Goal: Find specific page/section: Find specific page/section

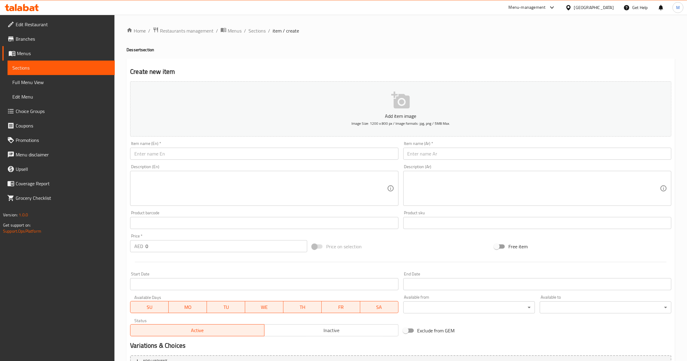
click at [268, 33] on li "/" at bounding box center [269, 30] width 2 height 7
click at [265, 32] on ol "Home / Restaurants management / Menus / Sections / item / create" at bounding box center [400, 31] width 548 height 8
click at [256, 32] on span "Sections" at bounding box center [256, 30] width 17 height 7
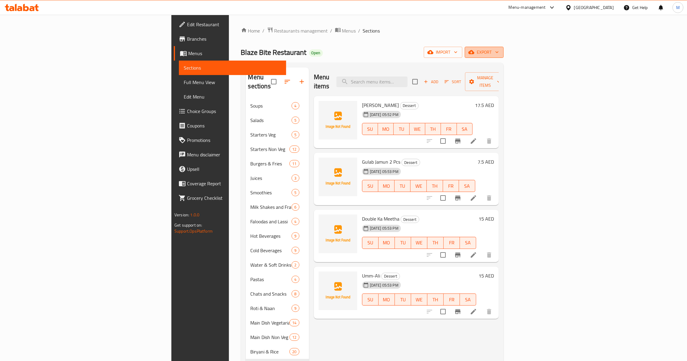
click at [499, 52] on span "export" at bounding box center [483, 52] width 29 height 8
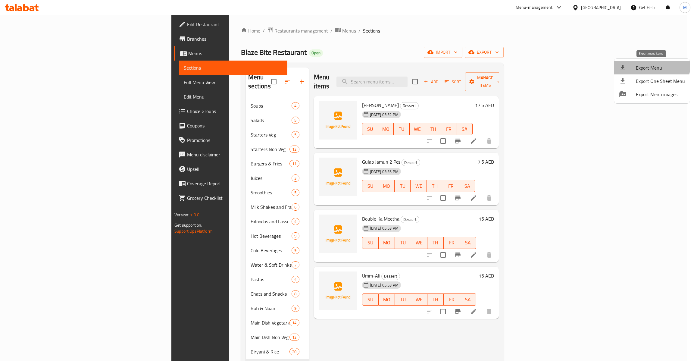
click at [651, 65] on span "Export Menu" at bounding box center [660, 67] width 49 height 7
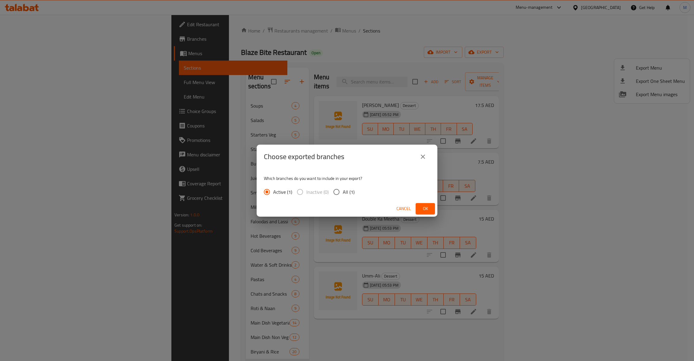
click at [342, 192] on input "All (1)" at bounding box center [336, 191] width 13 height 13
radio input "true"
click at [429, 211] on span "Ok" at bounding box center [425, 209] width 10 height 8
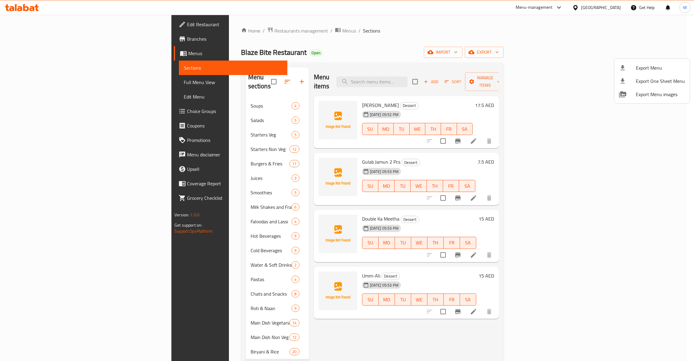
click at [180, 138] on div at bounding box center [347, 180] width 694 height 361
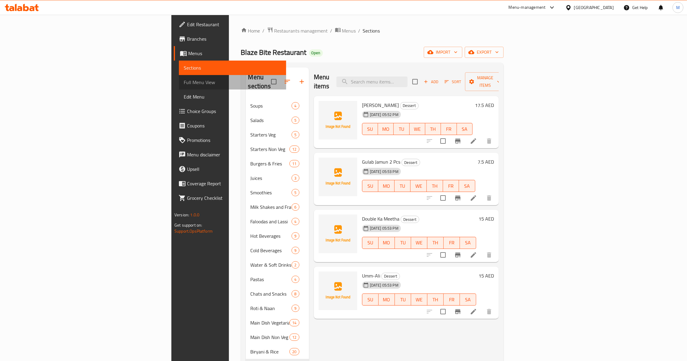
click at [184, 80] on span "Full Menu View" at bounding box center [233, 82] width 98 height 7
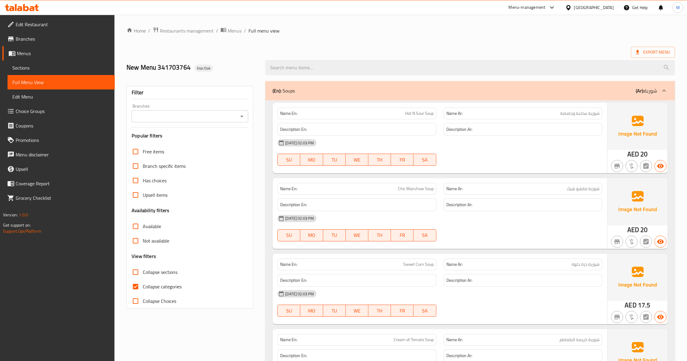
click at [136, 290] on input "Collapse categories" at bounding box center [135, 286] width 14 height 14
checkbox input "false"
click at [239, 120] on icon "Open" at bounding box center [241, 116] width 7 height 7
click at [192, 139] on span "Blaze Bite Restaurant, [GEOGRAPHIC_DATA]" at bounding box center [182, 142] width 92 height 7
type input "Blaze Bite Restaurant, [GEOGRAPHIC_DATA]"
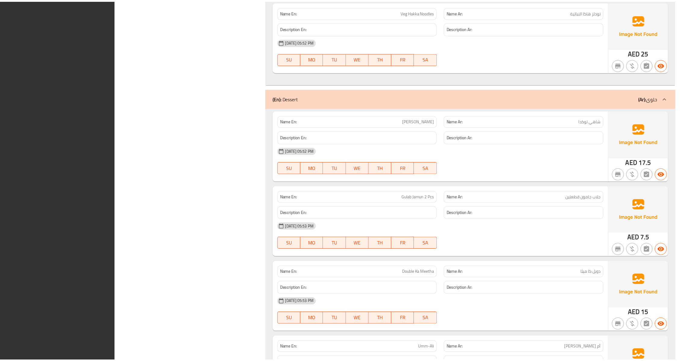
scroll to position [12066, 0]
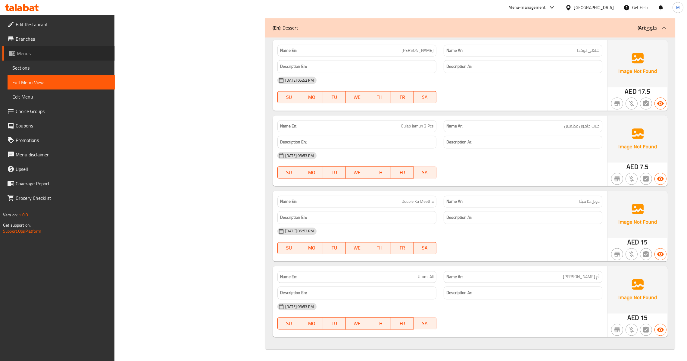
click at [39, 50] on span "Menus" at bounding box center [63, 53] width 93 height 7
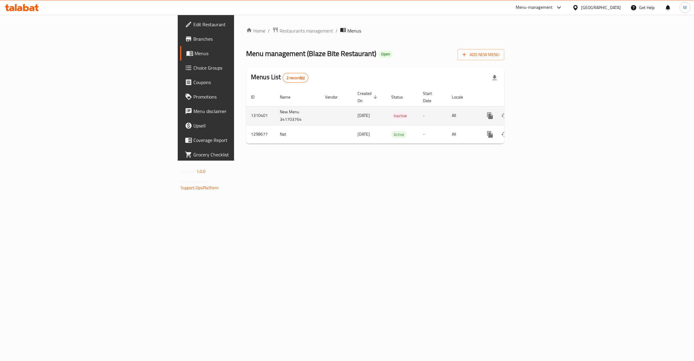
click at [246, 108] on td "1310401" at bounding box center [260, 115] width 29 height 19
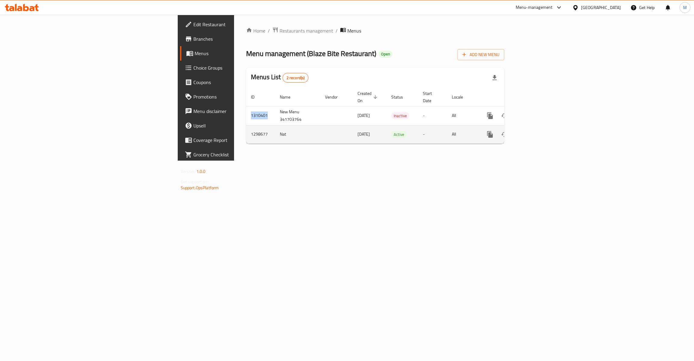
copy td "1310401"
click at [606, 10] on div "[GEOGRAPHIC_DATA]" at bounding box center [601, 7] width 40 height 7
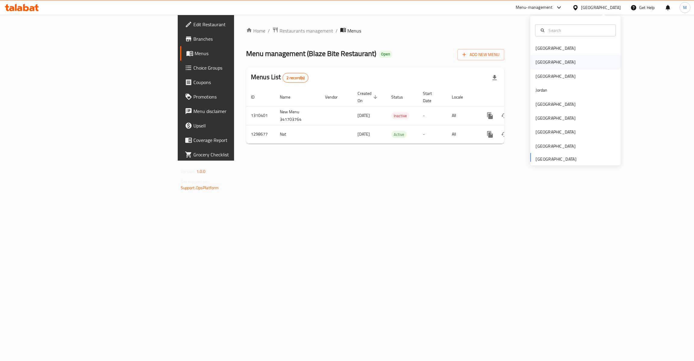
click at [545, 59] on div "[GEOGRAPHIC_DATA]" at bounding box center [575, 62] width 90 height 14
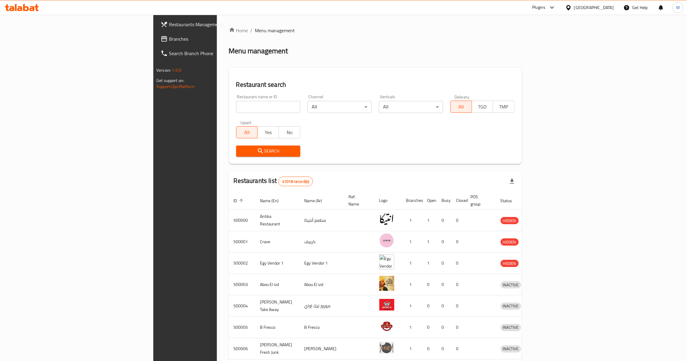
click at [236, 111] on input "search" at bounding box center [268, 107] width 64 height 12
paste input "1310401"
click button "Search" at bounding box center [268, 150] width 64 height 11
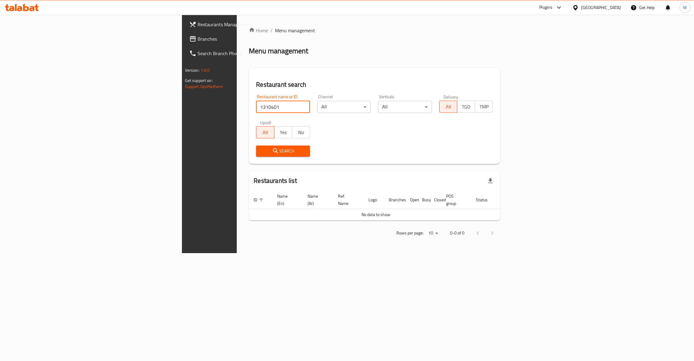
paste input "502638"
type input "502638"
click button "Search" at bounding box center [283, 150] width 54 height 11
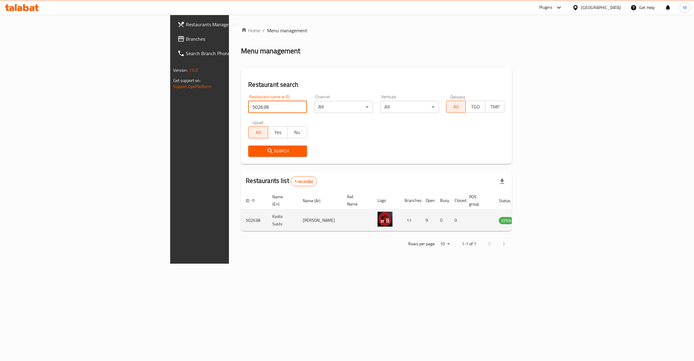
click at [546, 220] on td "enhanced table" at bounding box center [535, 220] width 21 height 21
click at [541, 216] on link "enhanced table" at bounding box center [535, 219] width 11 height 7
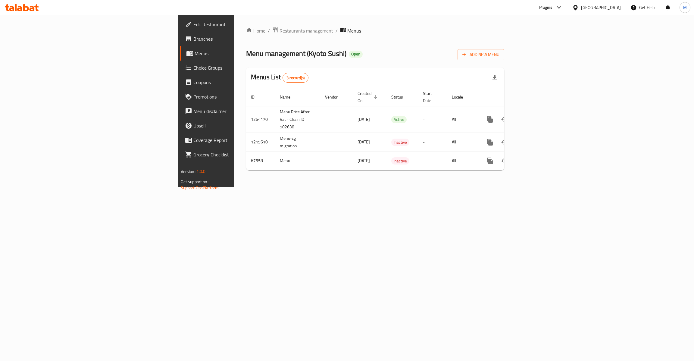
click at [193, 42] on span "Branches" at bounding box center [240, 38] width 95 height 7
